Goal: Navigation & Orientation: Go to known website

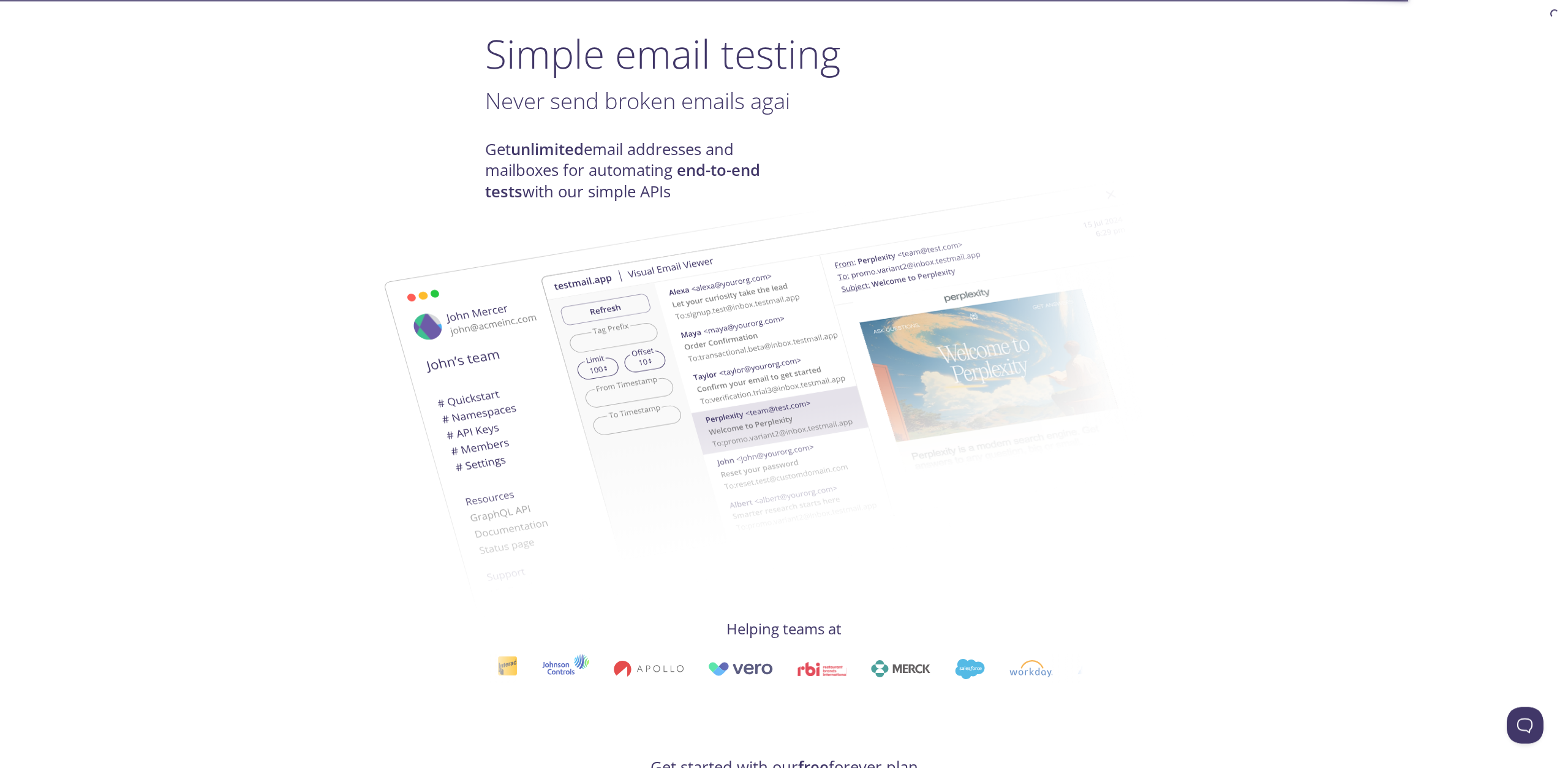
scroll to position [77, 0]
